Goal: Book appointment/travel/reservation

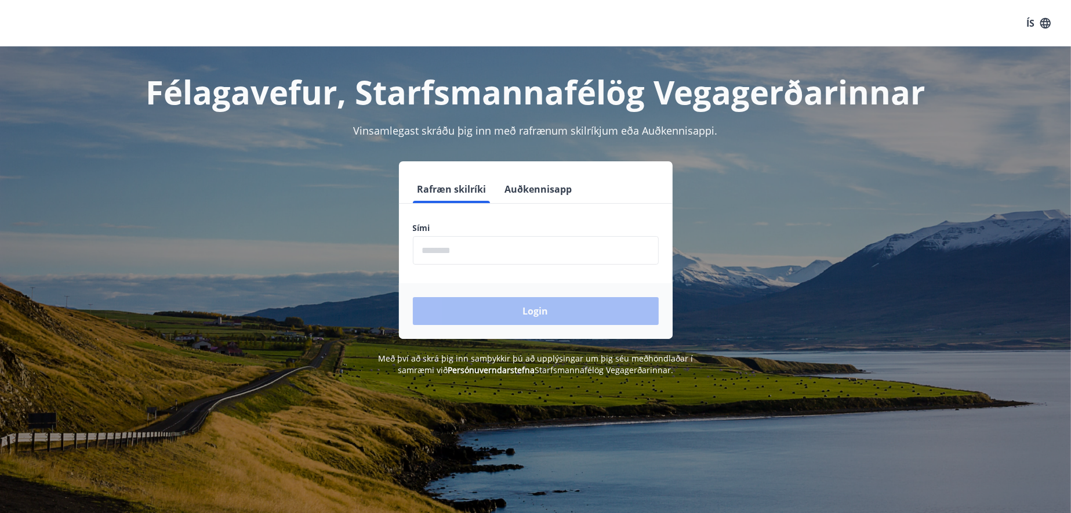
click at [509, 253] on input "phone" at bounding box center [536, 250] width 246 height 28
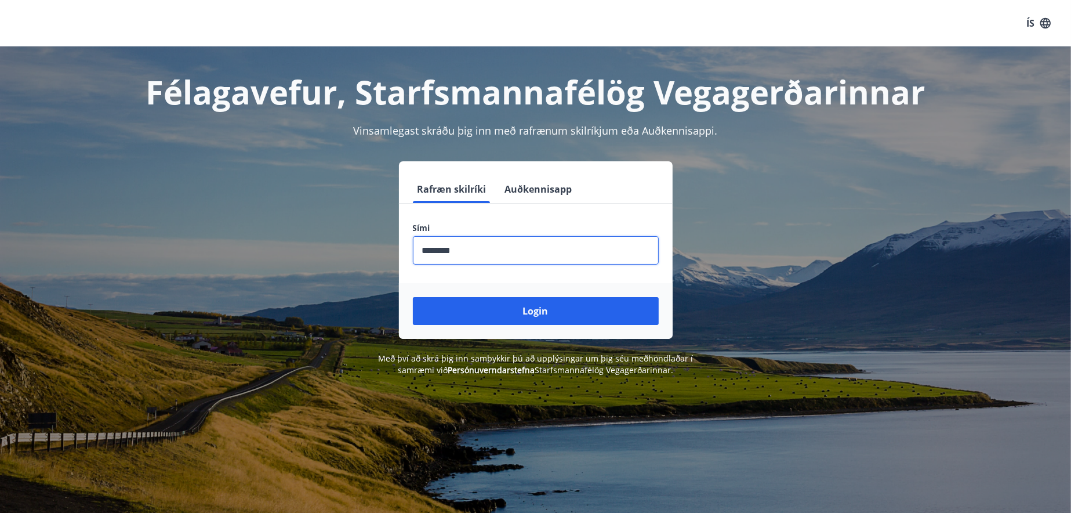
type input "********"
click at [413, 297] on button "Login" at bounding box center [536, 311] width 246 height 28
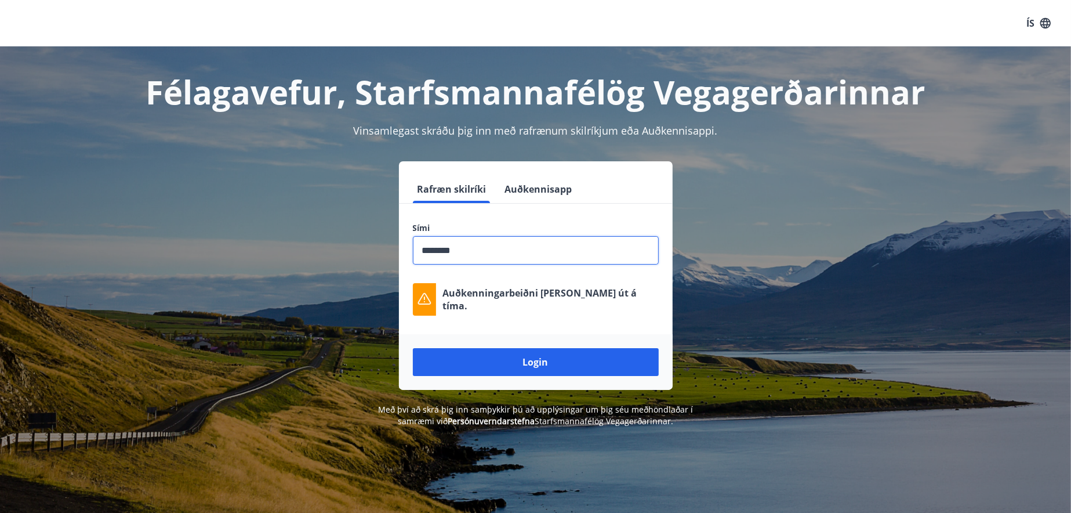
click at [531, 252] on input "phone" at bounding box center [536, 250] width 246 height 28
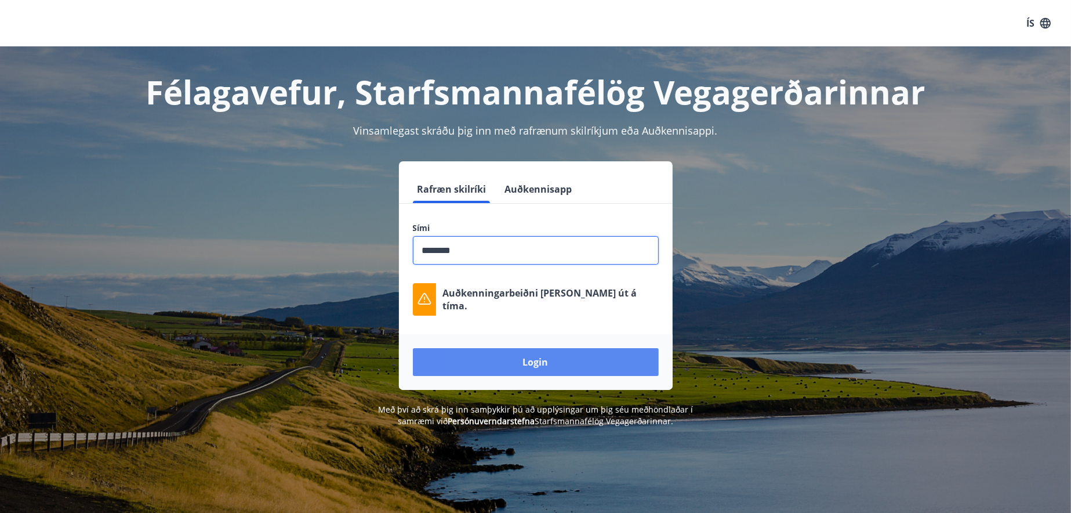
click at [538, 360] on button "Login" at bounding box center [536, 362] width 246 height 28
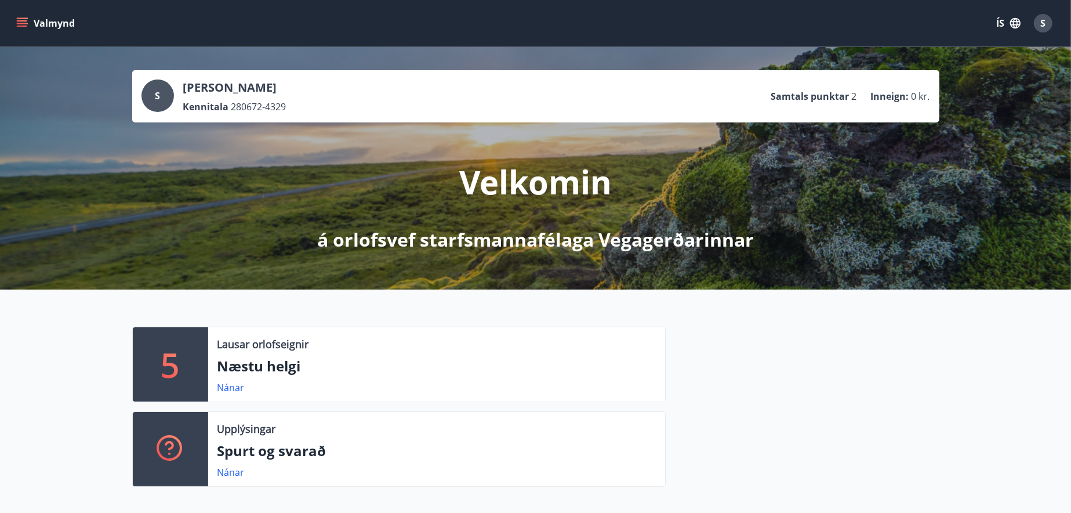
click at [21, 18] on icon "menu" at bounding box center [23, 18] width 13 height 1
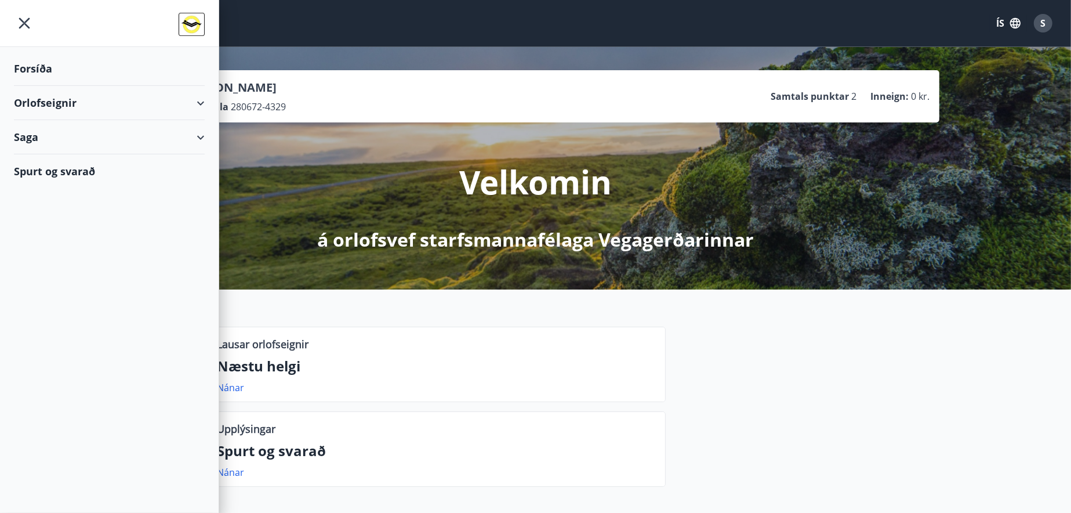
click at [36, 102] on div "Orlofseignir" at bounding box center [109, 103] width 191 height 34
click at [49, 158] on div "Bókunardagatal" at bounding box center [109, 156] width 172 height 24
